Goal: Transaction & Acquisition: Obtain resource

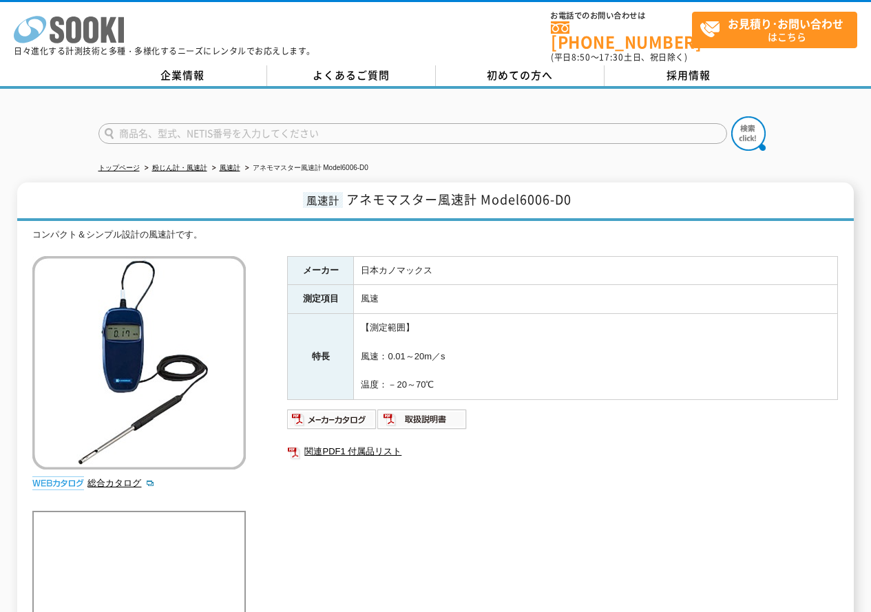
click at [92, 43] on icon at bounding box center [90, 30] width 15 height 27
